Goal: Navigation & Orientation: Find specific page/section

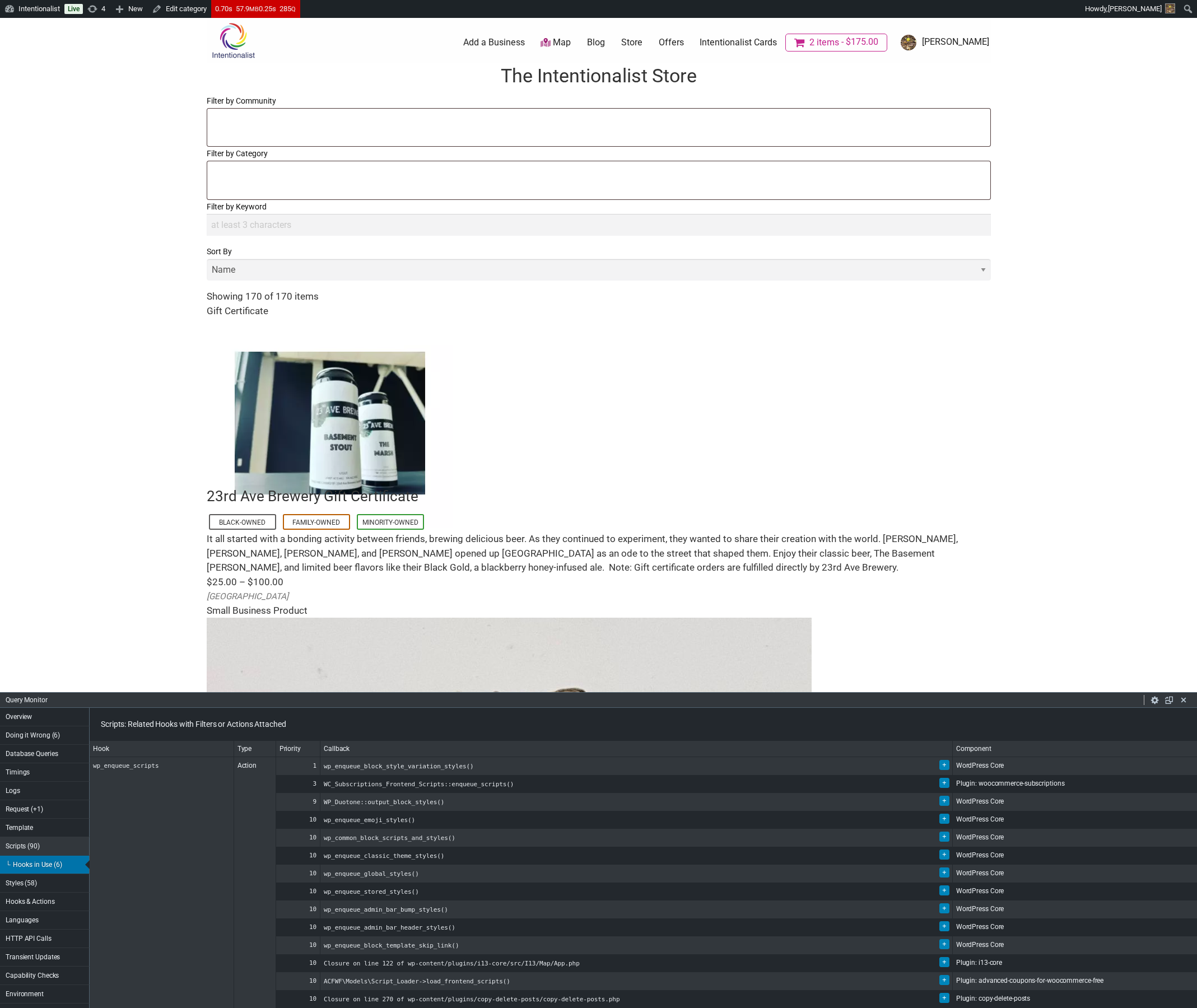
select select
click at [684, 40] on link "Offers" at bounding box center [671, 42] width 25 height 12
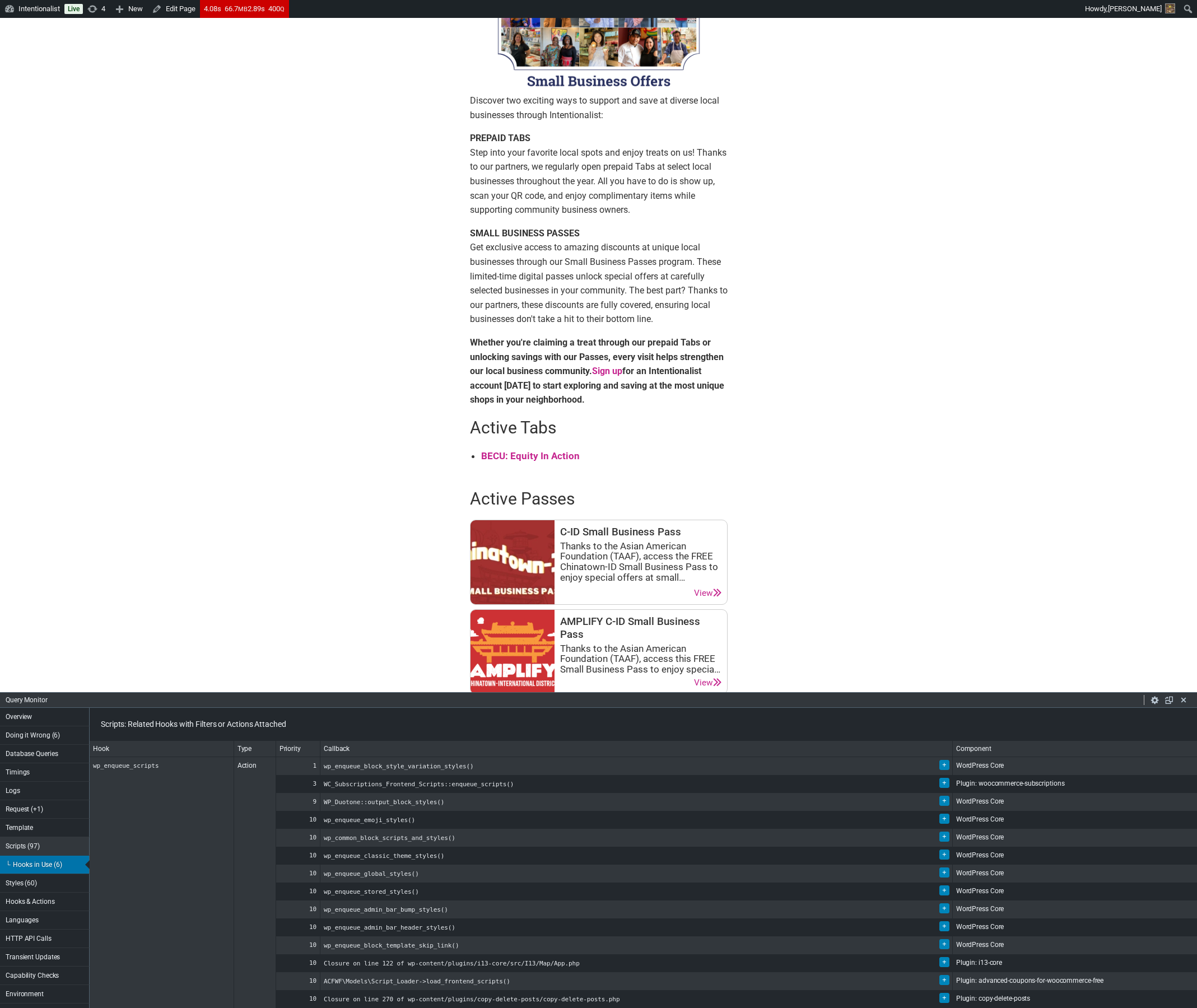
scroll to position [134, 0]
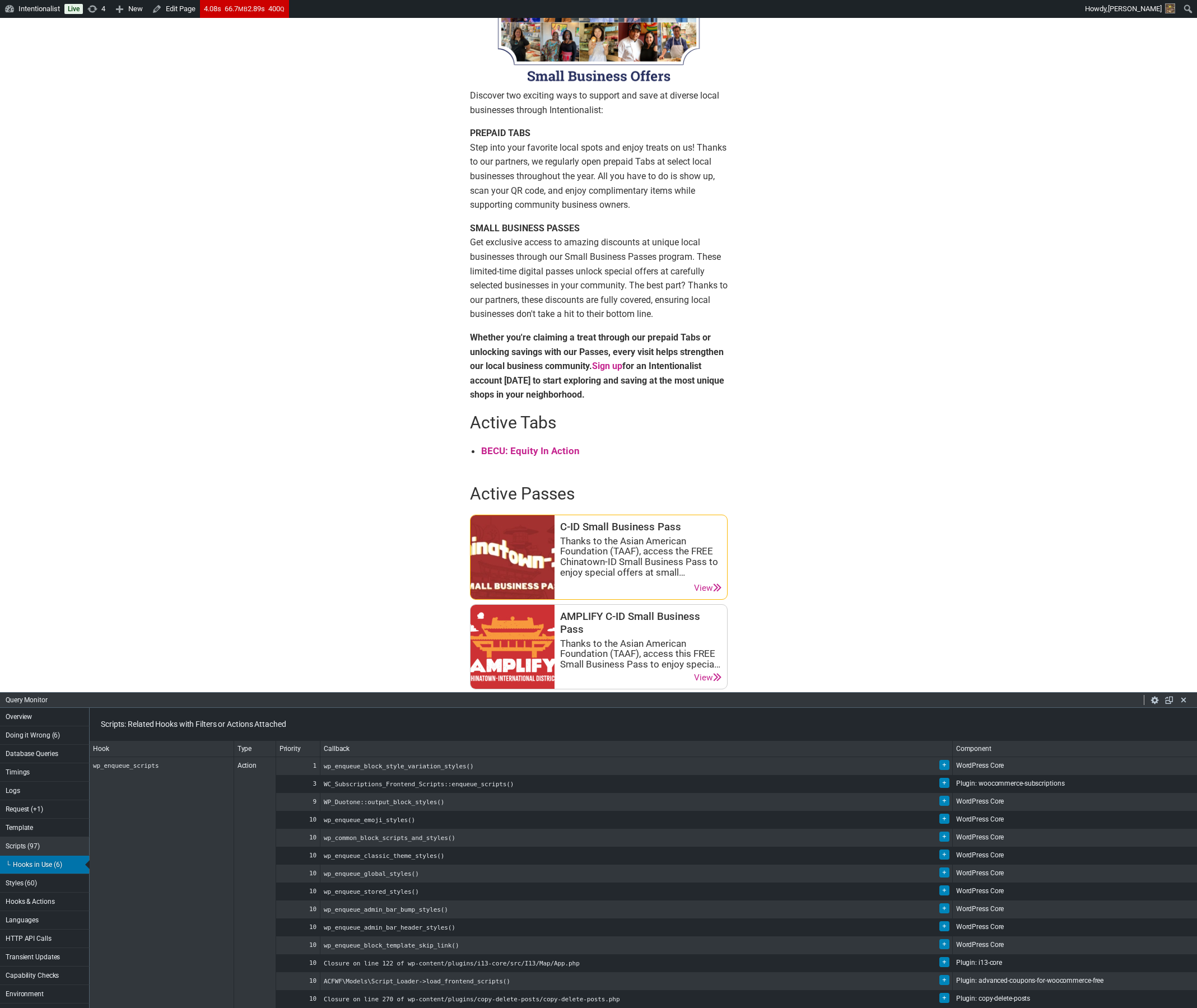
click at [705, 584] on link "View" at bounding box center [707, 587] width 28 height 11
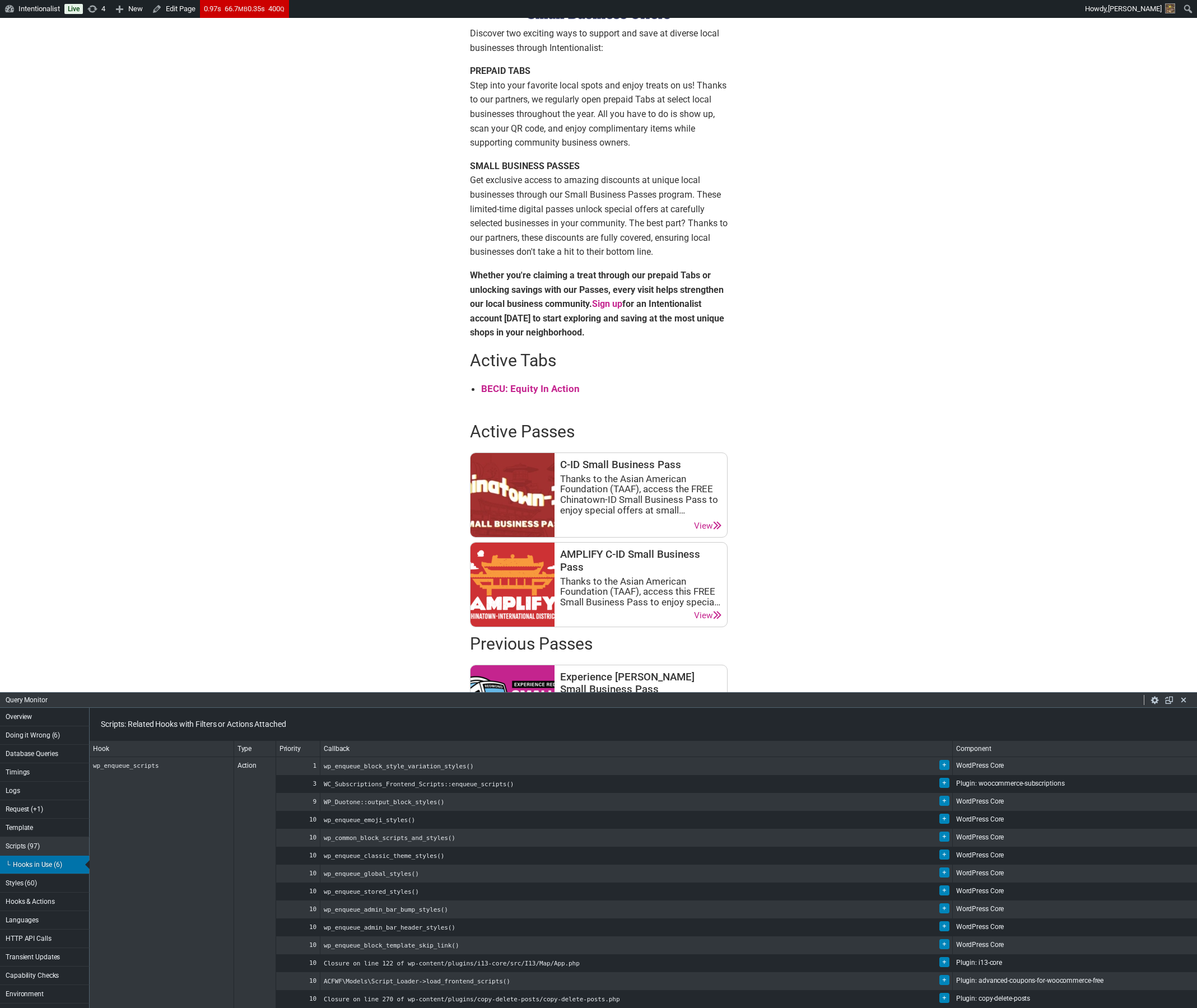
scroll to position [201, 0]
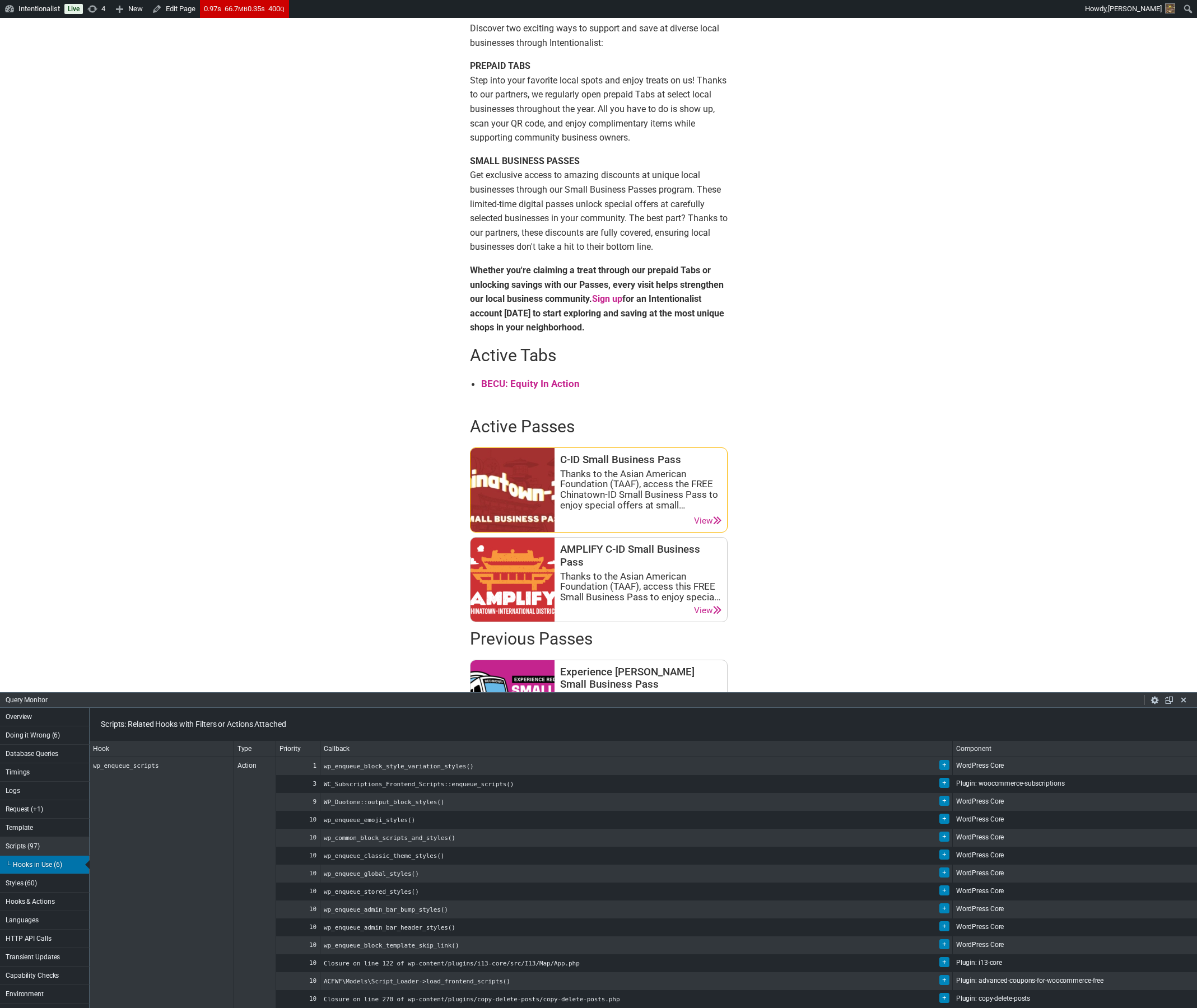
click at [698, 519] on link "View" at bounding box center [707, 520] width 28 height 11
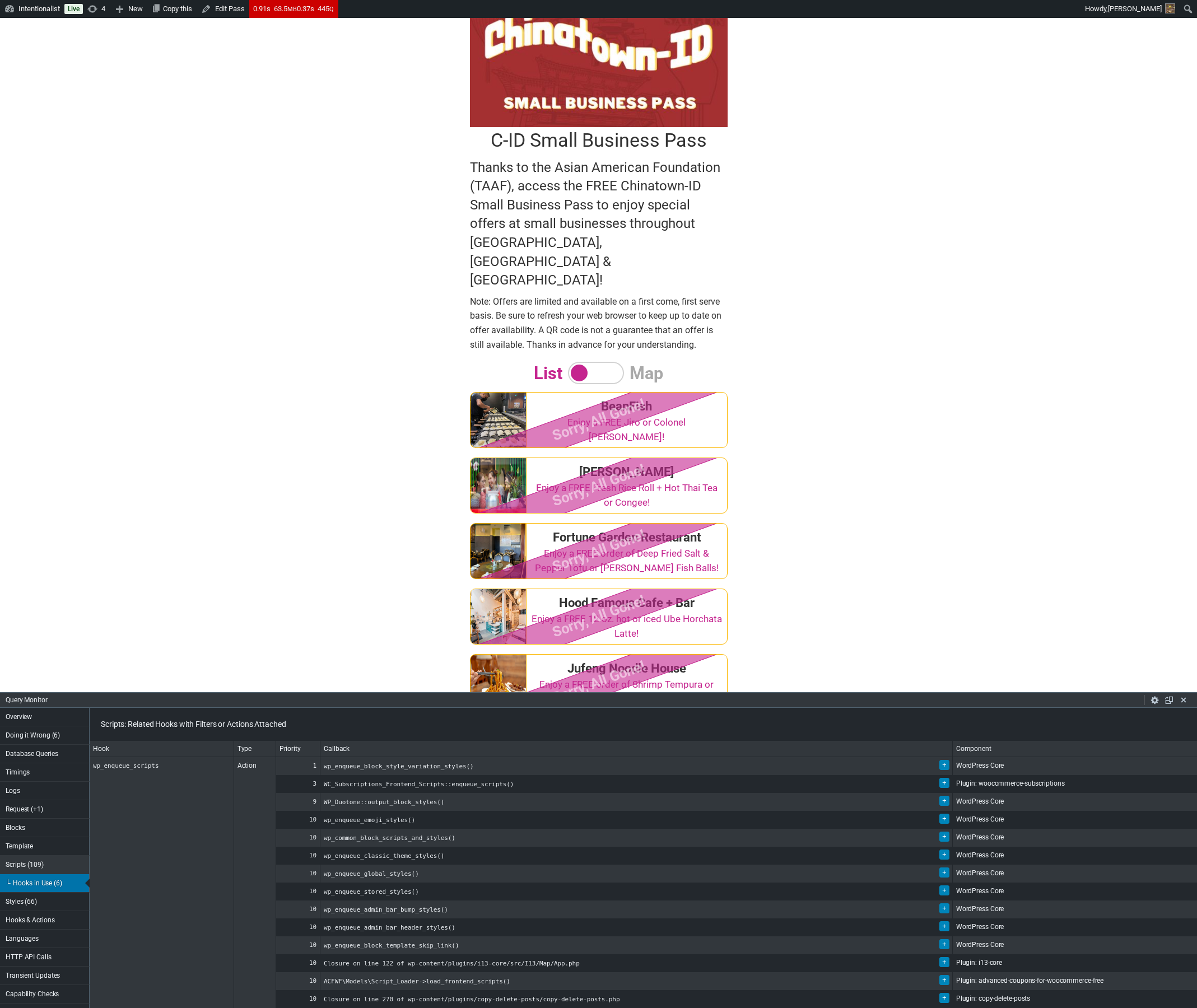
scroll to position [83, 0]
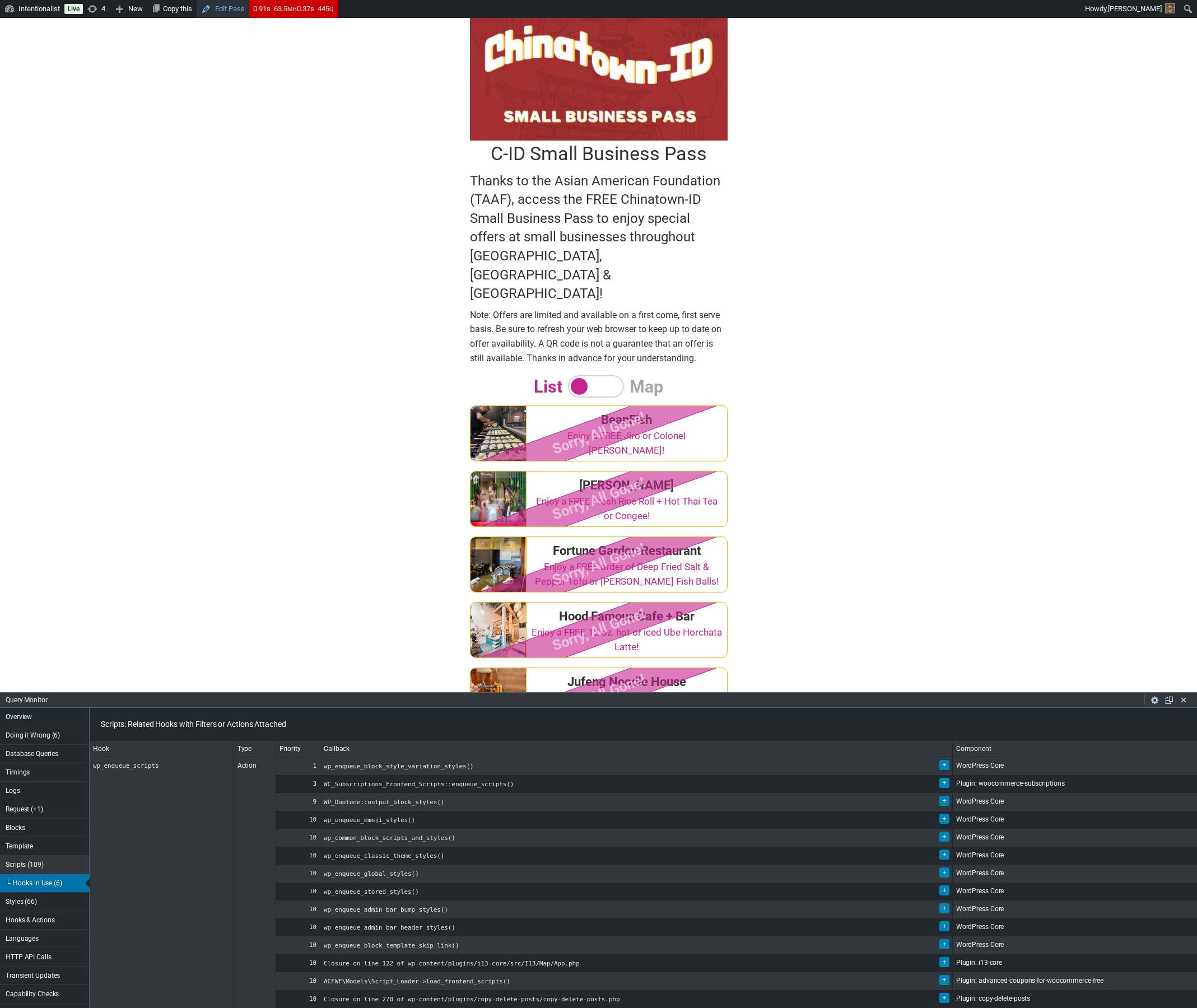
click at [234, 8] on link "Edit Pass" at bounding box center [223, 9] width 53 height 18
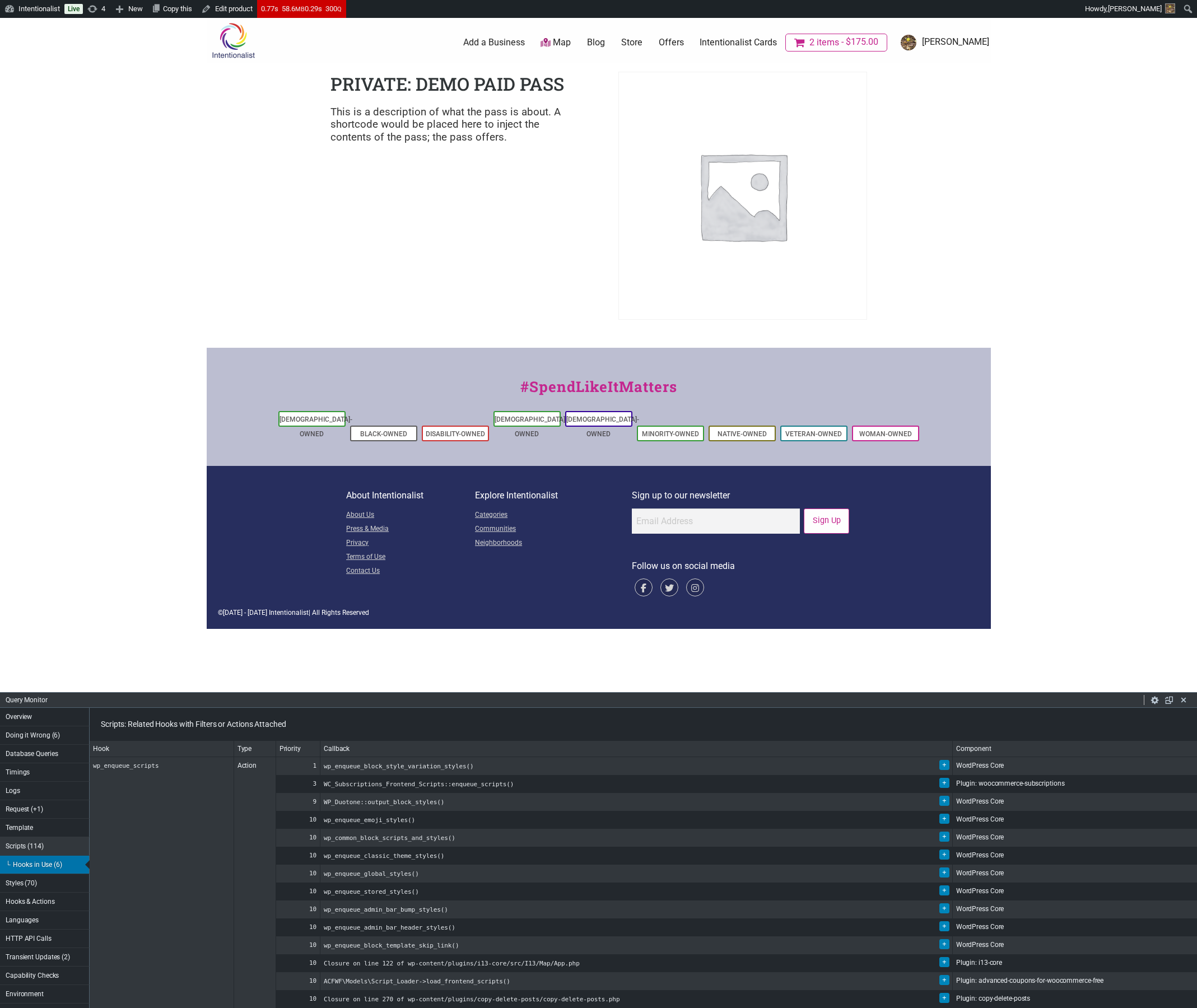
click at [498, 210] on div "Intentionalist Spend like it matters 2 Add a Business Map Blog Store Offers Int…" at bounding box center [598, 323] width 784 height 611
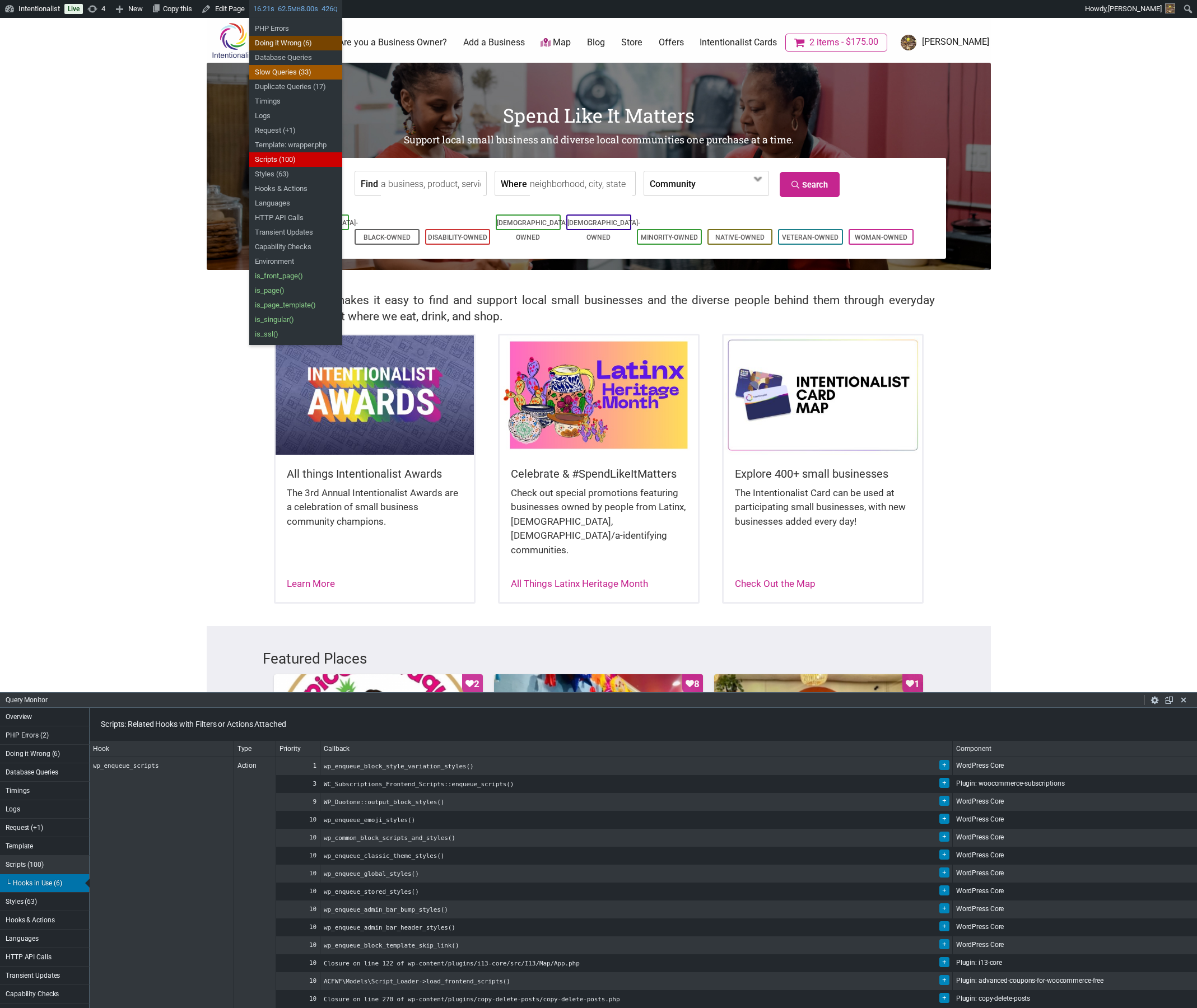
click at [298, 74] on link "Slow Queries (33)" at bounding box center [295, 72] width 93 height 15
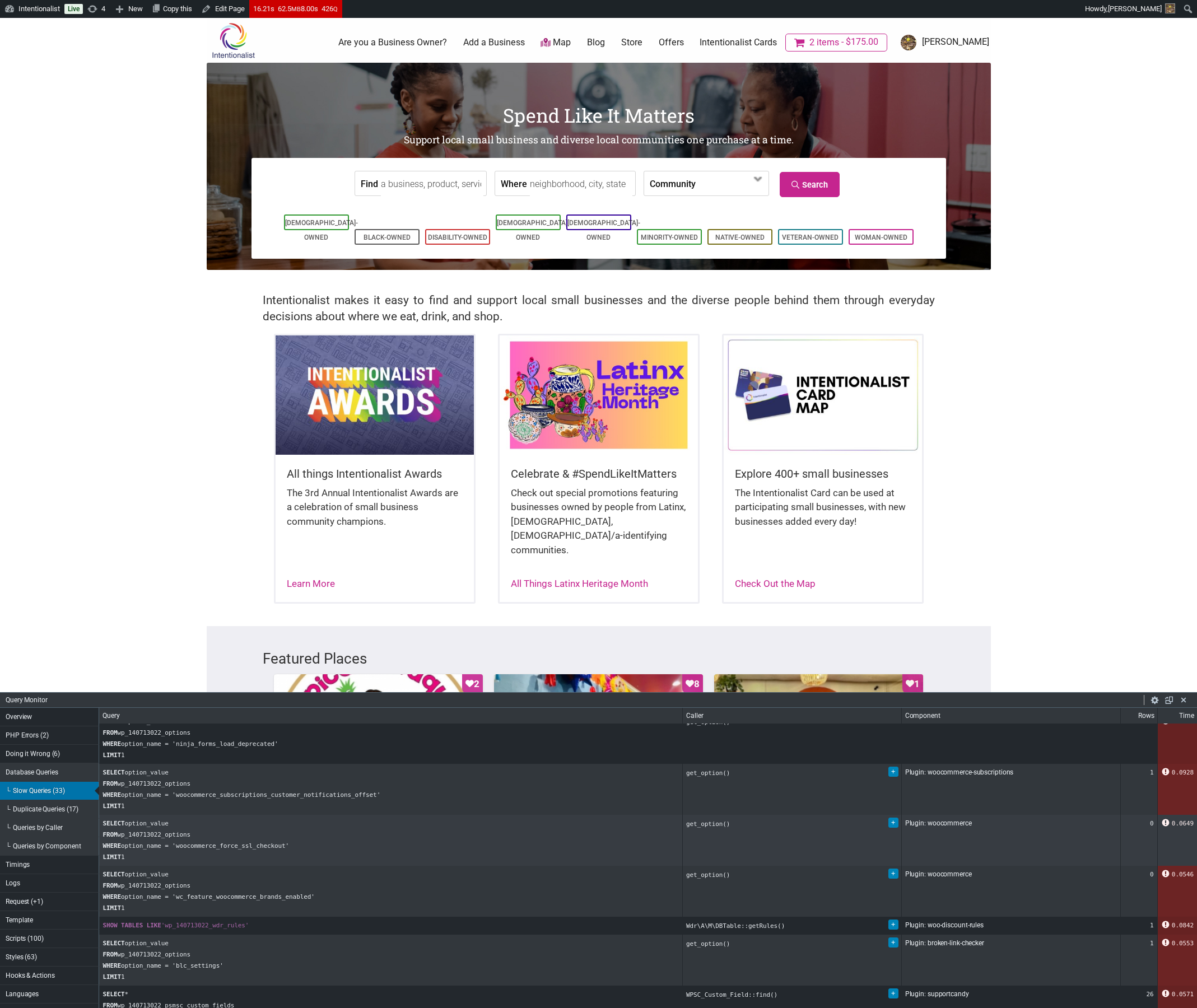
scroll to position [67, 0]
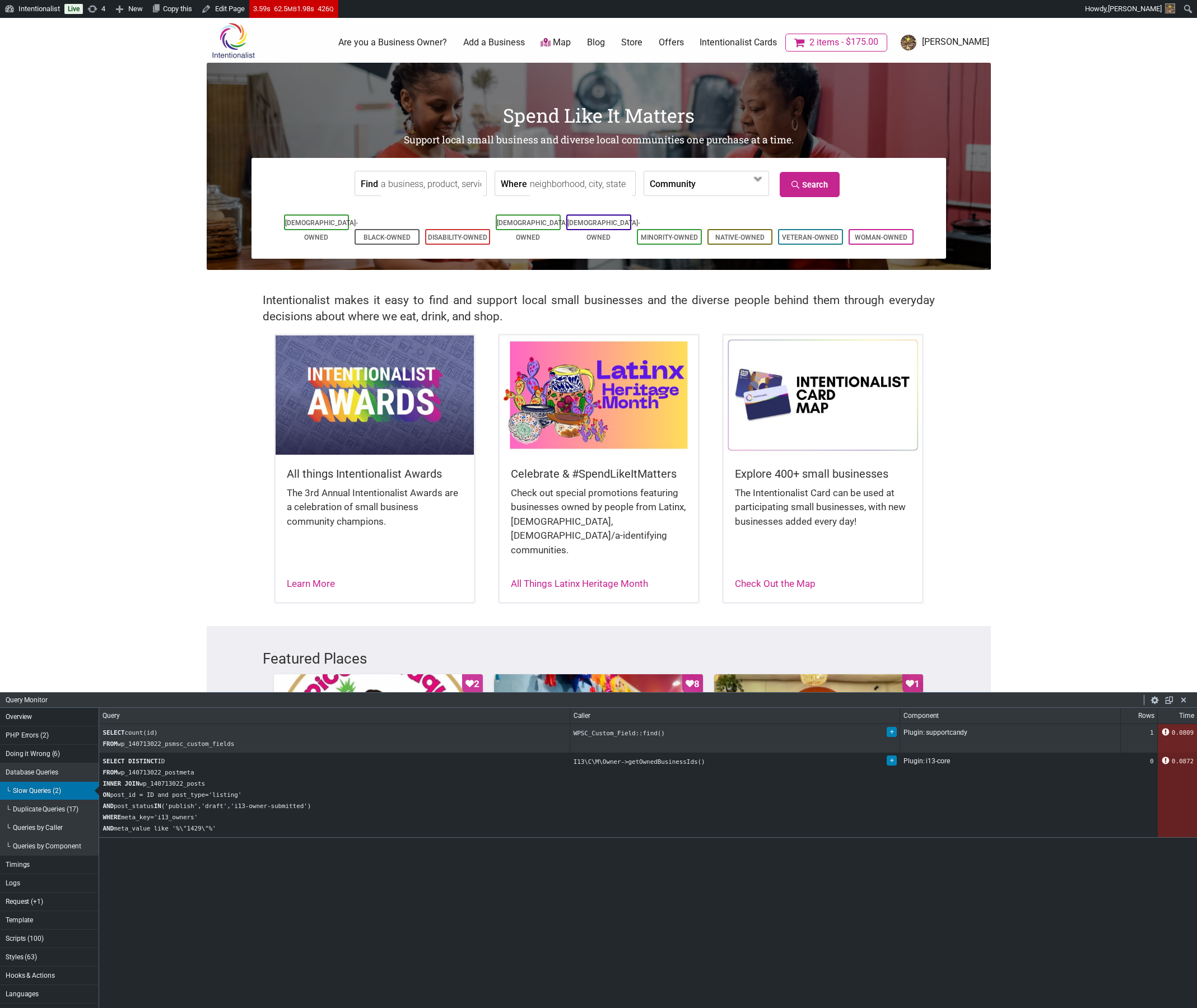
click at [635, 386] on img at bounding box center [598, 395] width 198 height 119
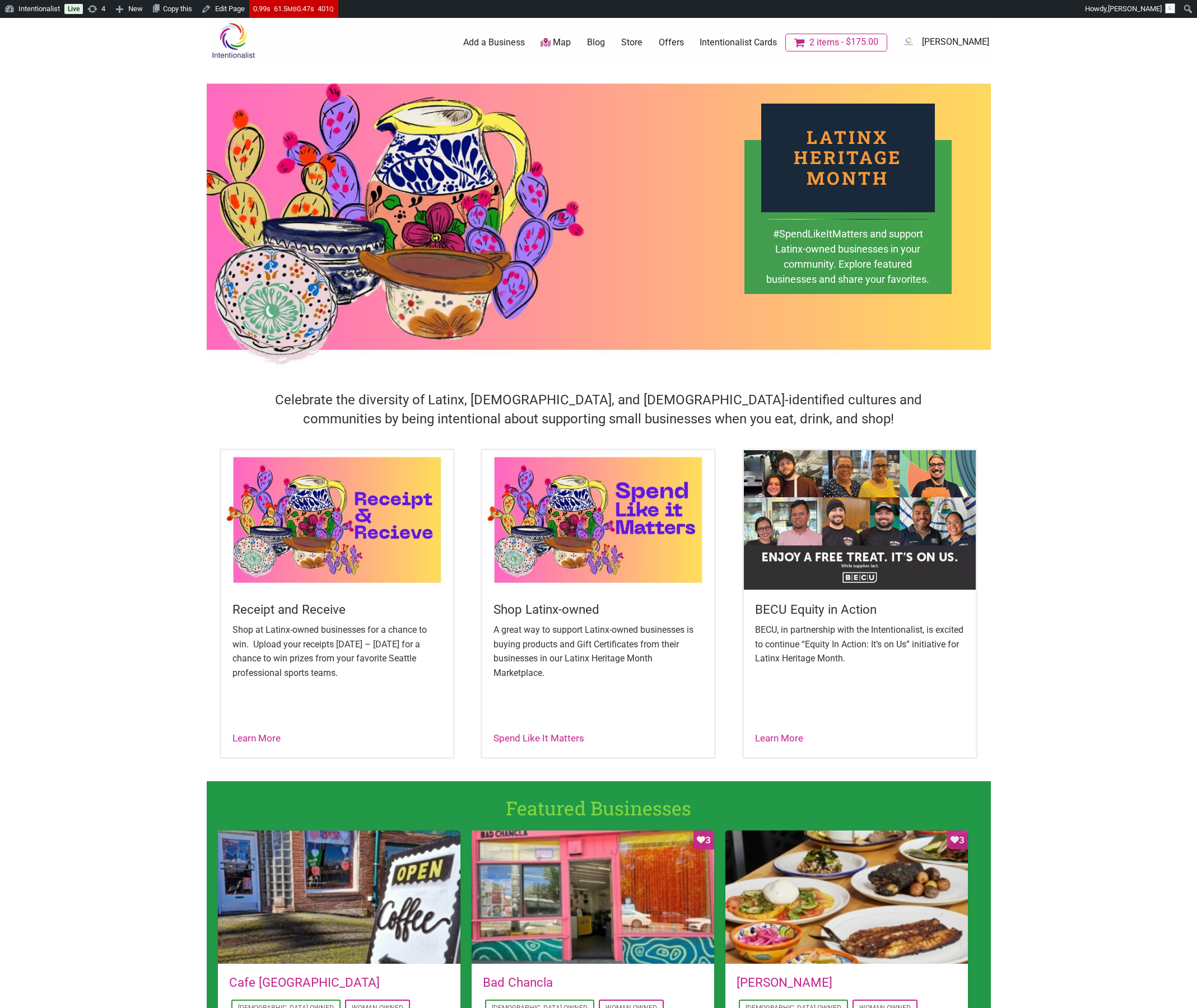
click at [428, 54] on div "2 Add a Business Map Blog Store Offers Intentionalist Cards Buy Black Card Inte…" at bounding box center [645, 42] width 703 height 44
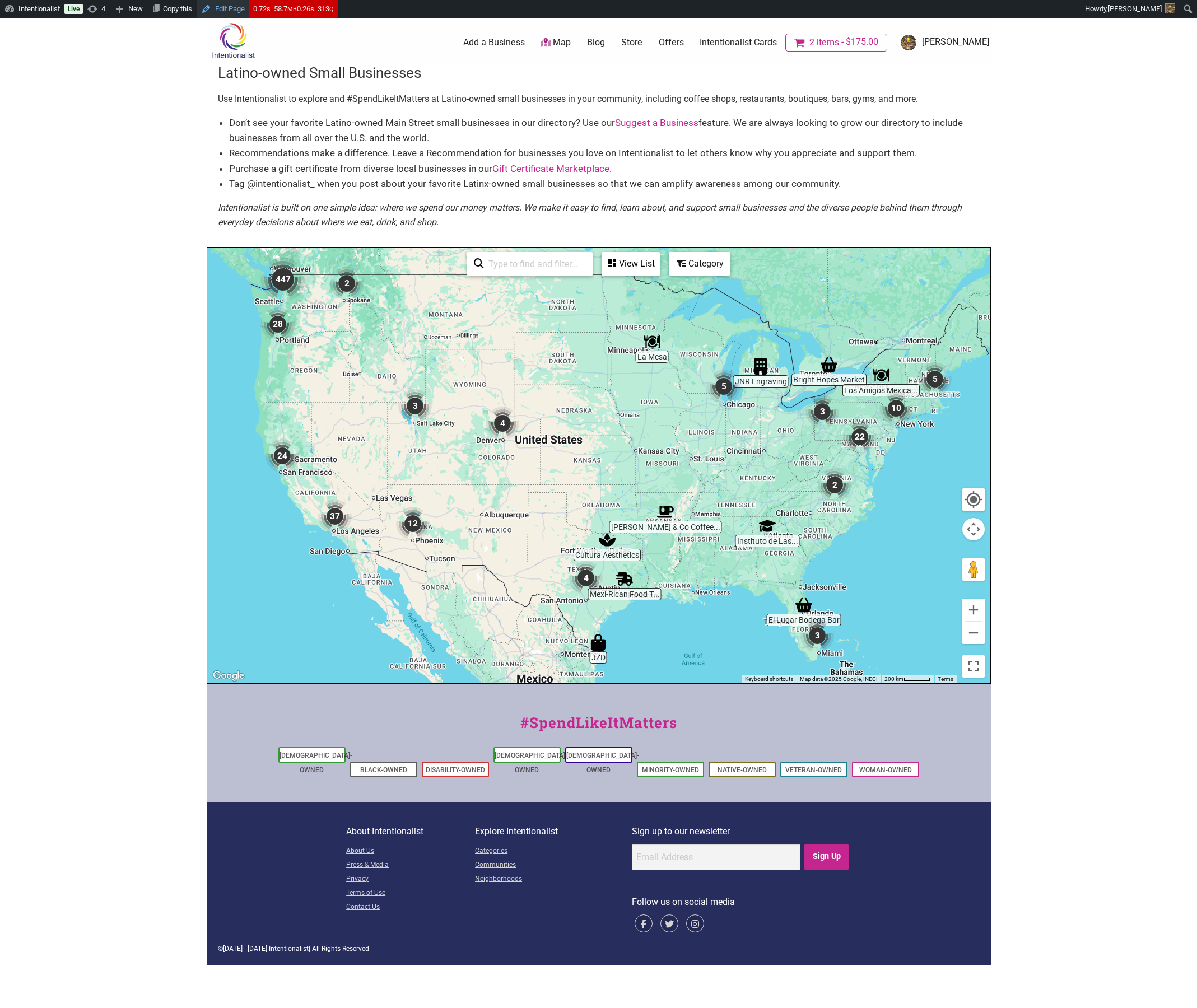
click at [233, 8] on link "Edit Page" at bounding box center [223, 9] width 53 height 18
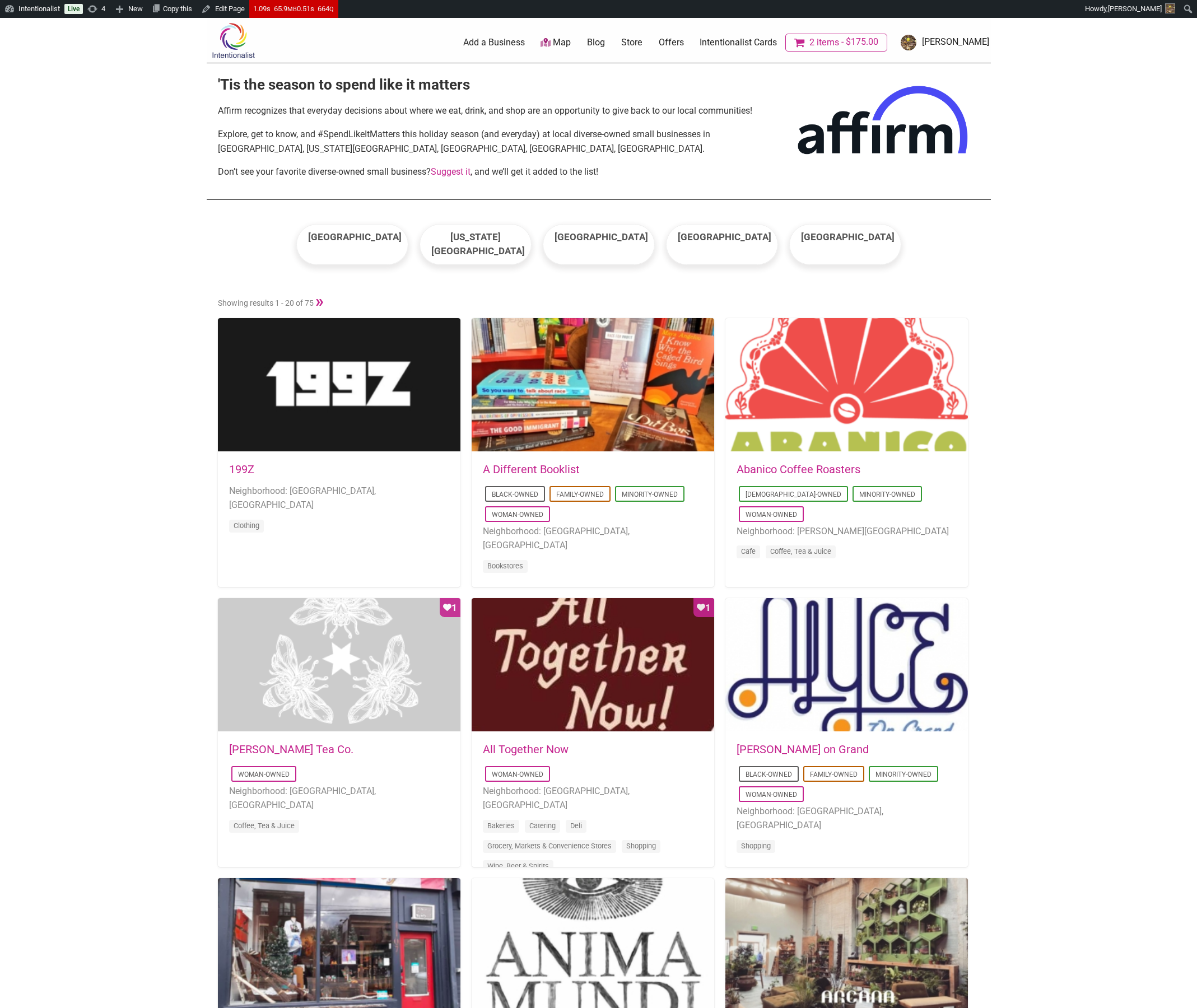
click at [1034, 286] on body "Please wait, copying in progress... If you’re making a lot of copies it can tak…" at bounding box center [598, 522] width 1197 height 1008
click at [117, 232] on body "Please wait, copying in progress... If you’re making a lot of copies it can tak…" at bounding box center [598, 522] width 1197 height 1008
